Goal: Task Accomplishment & Management: Manage account settings

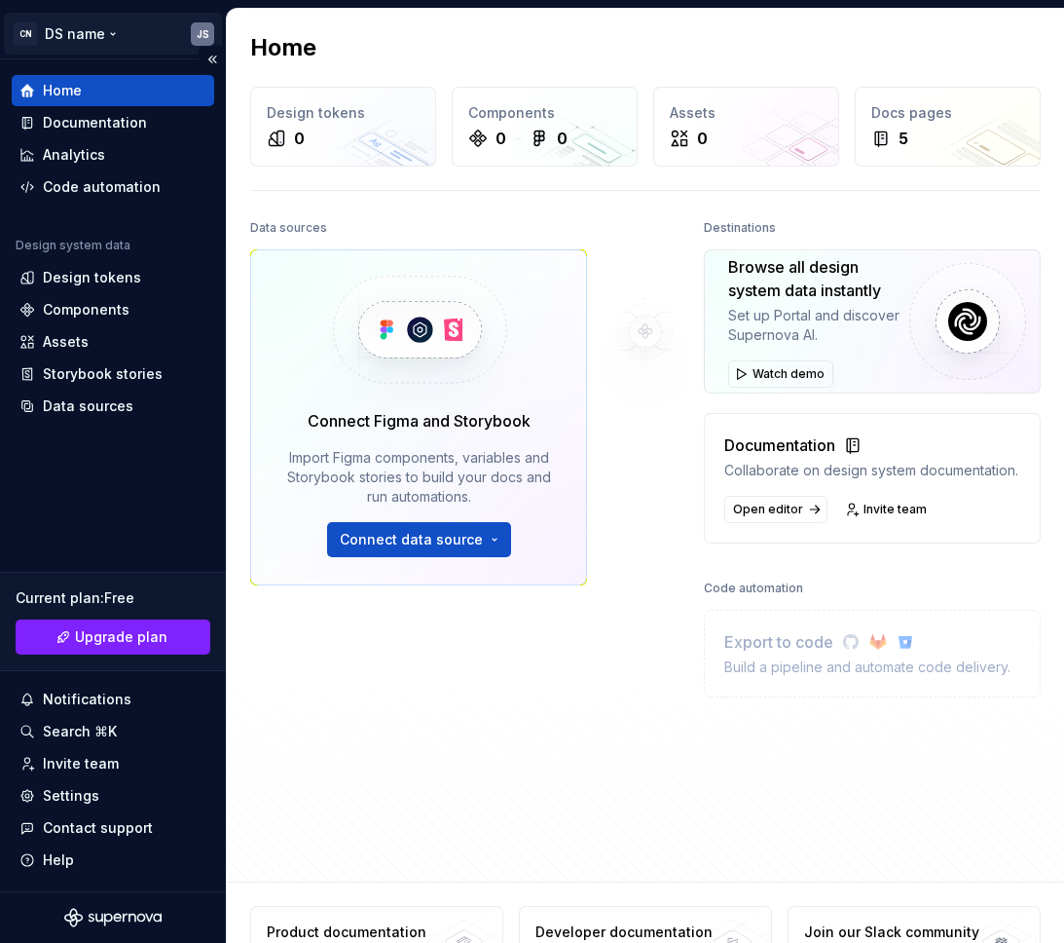
click at [198, 35] on html "CN DS name JS Home Documentation Analytics Code automation Design system data D…" at bounding box center [532, 471] width 1064 height 943
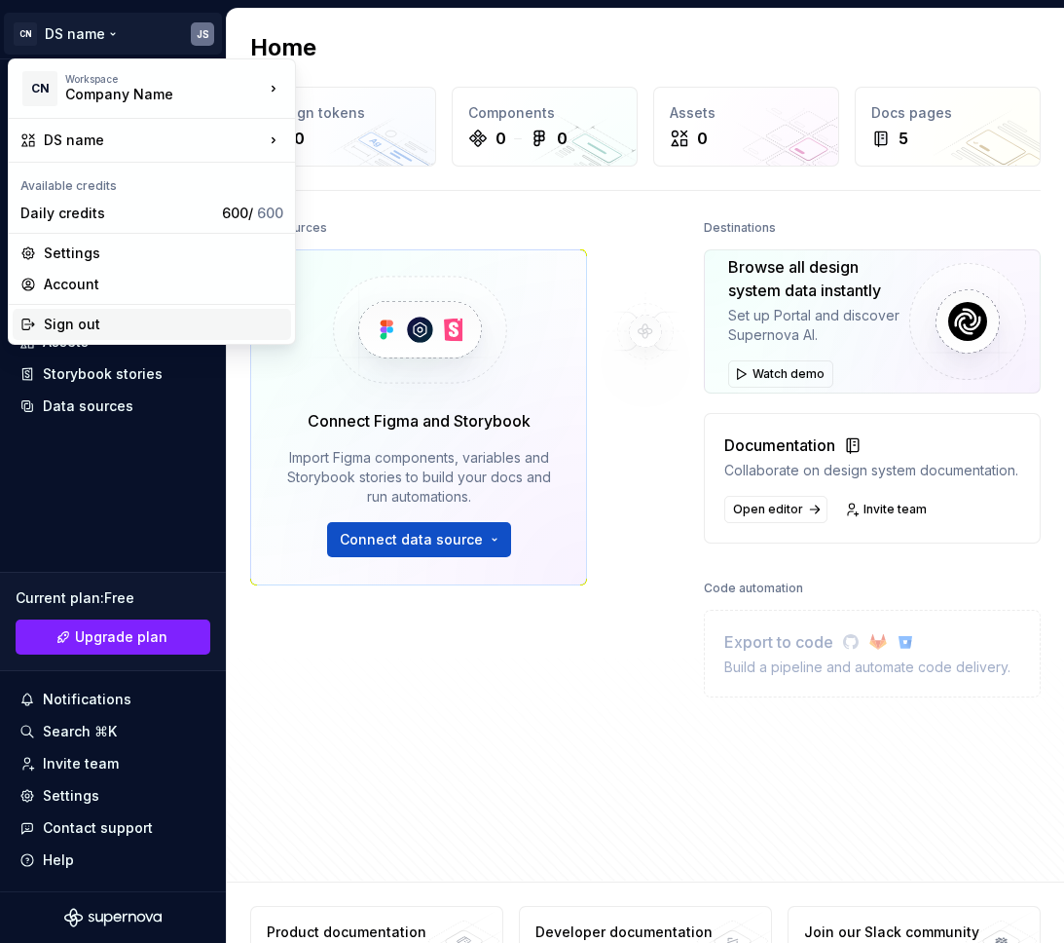
drag, startPoint x: 115, startPoint y: 323, endPoint x: 533, endPoint y: 288, distance: 419.2
click at [115, 323] on div "Sign out" at bounding box center [164, 323] width 240 height 19
